Goal: Check status: Check status

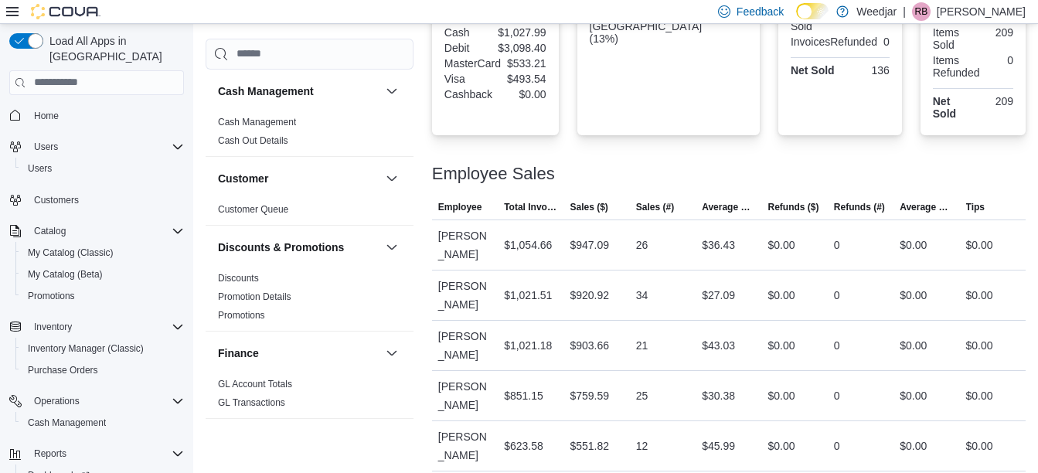
scroll to position [614, 0]
